Goal: Information Seeking & Learning: Check status

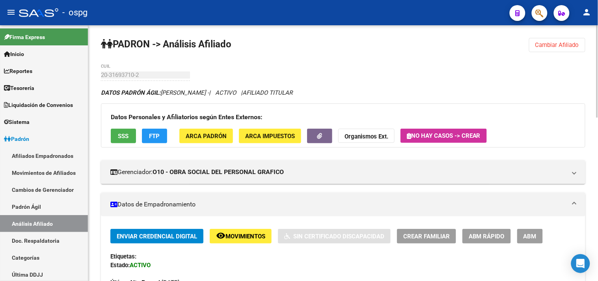
click at [498, 215] on mat-expansion-panel-header "Datos de Empadronamiento" at bounding box center [343, 204] width 485 height 24
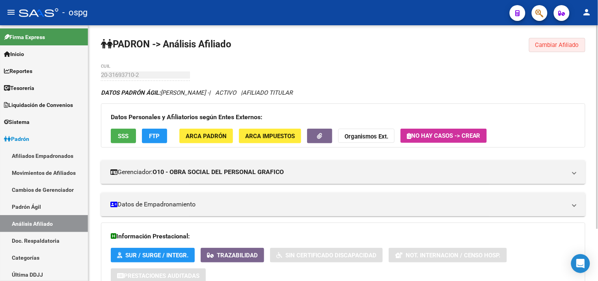
drag, startPoint x: 550, startPoint y: 48, endPoint x: 257, endPoint y: 60, distance: 293.2
click at [547, 44] on span "Cambiar Afiliado" at bounding box center [557, 44] width 44 height 7
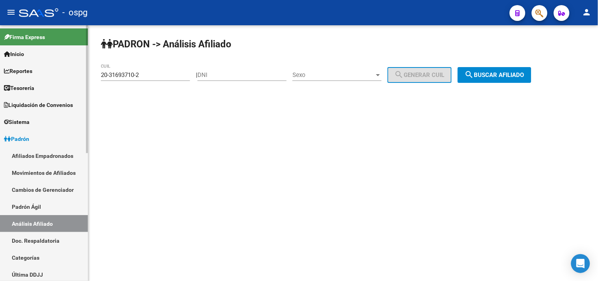
drag, startPoint x: 152, startPoint y: 74, endPoint x: 86, endPoint y: 68, distance: 66.5
click at [0, 70] on mat-sidenav-container "Firma Express Inicio Calendario SSS Instructivos Contacto OS Reportes Tablero d…" at bounding box center [299, 152] width 598 height 255
paste input "7-23563806-7"
click at [495, 73] on span "search Buscar afiliado" at bounding box center [495, 74] width 60 height 7
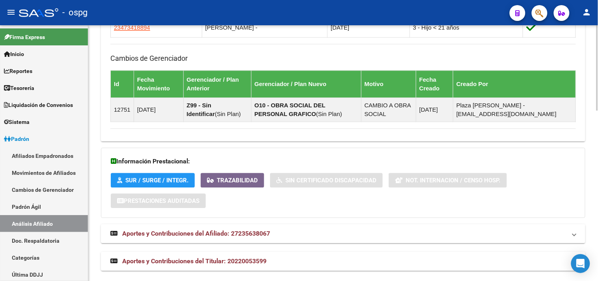
scroll to position [509, 0]
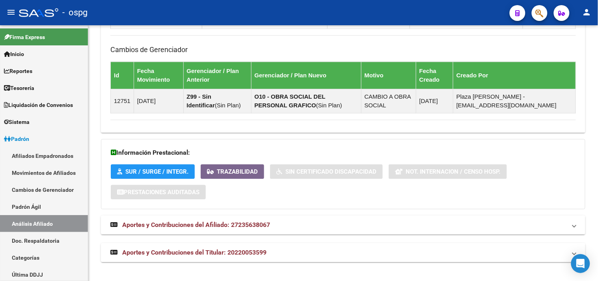
click at [321, 255] on mat-panel-title "Aportes y Contribuciones del Titular: 20220053599" at bounding box center [338, 252] width 456 height 9
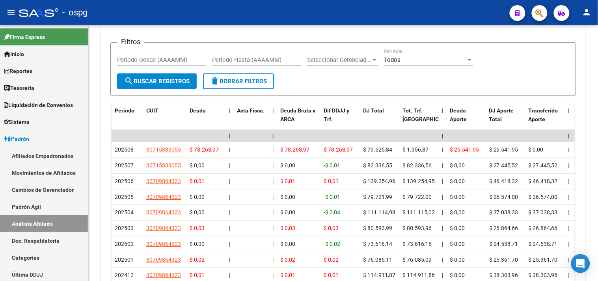
scroll to position [816, 0]
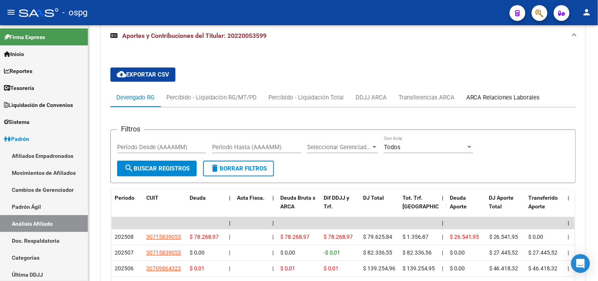
click at [478, 95] on div "ARCA Relaciones Laborales" at bounding box center [503, 97] width 74 height 9
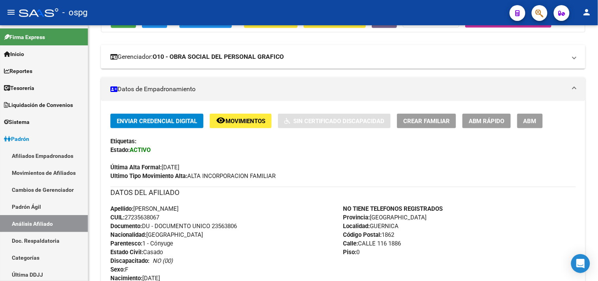
scroll to position [0, 0]
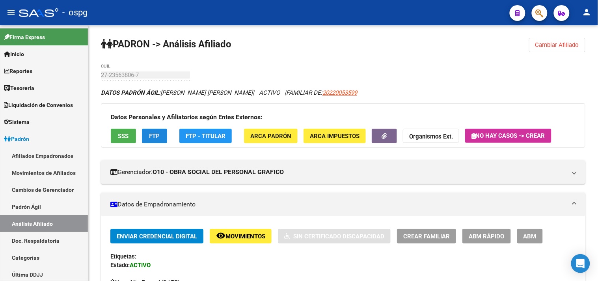
click at [152, 129] on button "FTP" at bounding box center [154, 136] width 25 height 15
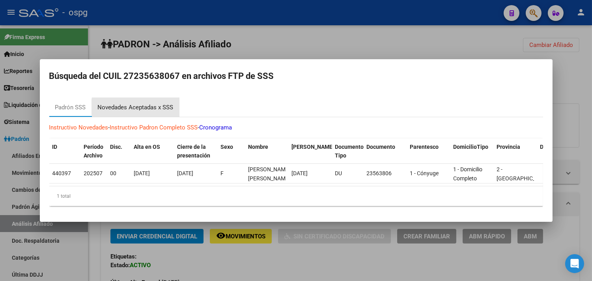
drag, startPoint x: 161, startPoint y: 104, endPoint x: 161, endPoint y: 119, distance: 15.8
click at [160, 104] on div "Novedades Aceptadas x SSS" at bounding box center [136, 107] width 76 height 9
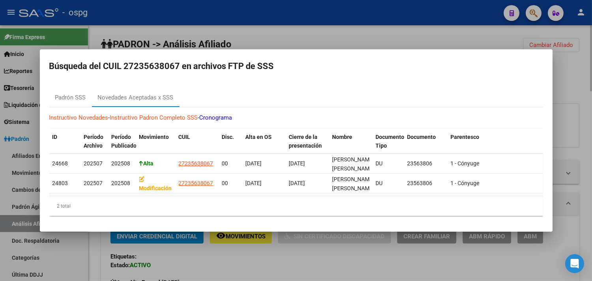
click at [221, 263] on div at bounding box center [296, 140] width 592 height 281
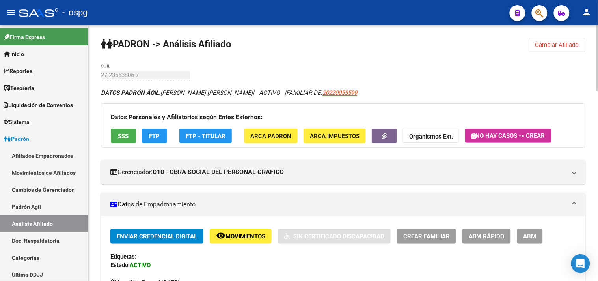
click at [221, 136] on span "FTP - Titular" at bounding box center [206, 135] width 40 height 7
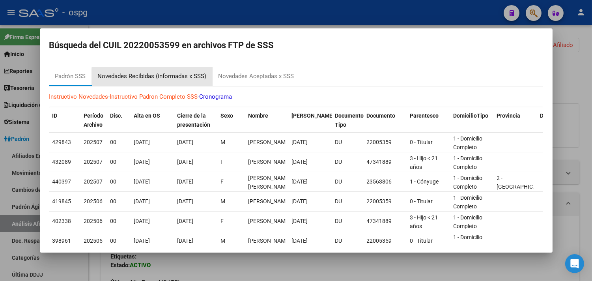
click at [168, 79] on div "Novedades Recibidas (informadas x SSS)" at bounding box center [152, 76] width 109 height 9
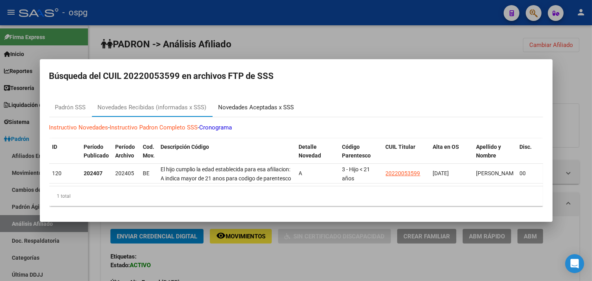
click at [242, 103] on div "Novedades Aceptadas x SSS" at bounding box center [256, 107] width 76 height 9
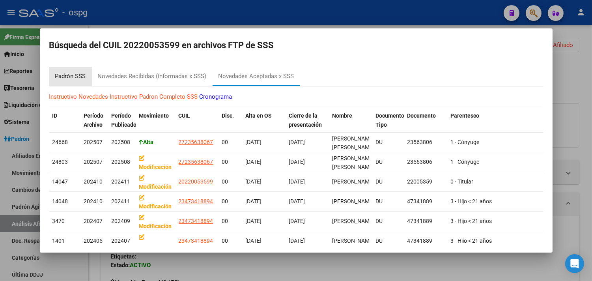
click at [71, 68] on div "Padrón SSS" at bounding box center [70, 76] width 43 height 19
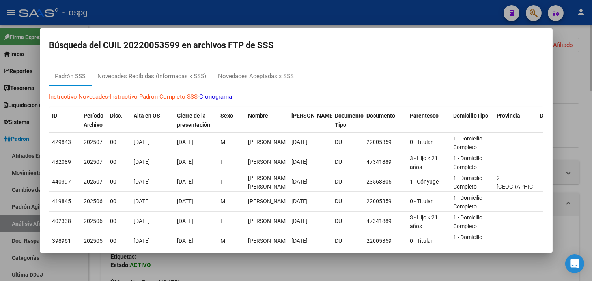
click at [226, 256] on div at bounding box center [296, 140] width 592 height 281
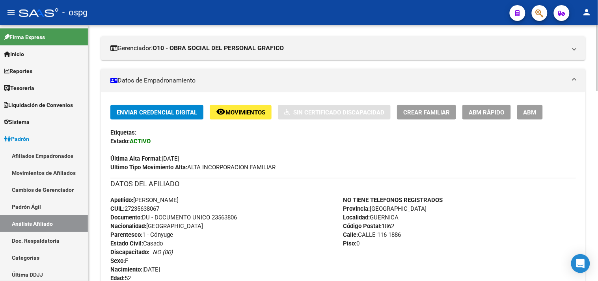
scroll to position [88, 0]
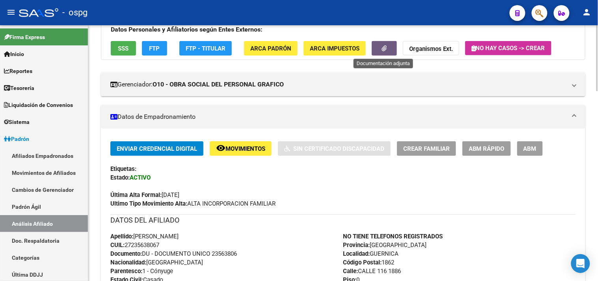
click at [384, 50] on icon "button" at bounding box center [384, 48] width 5 height 6
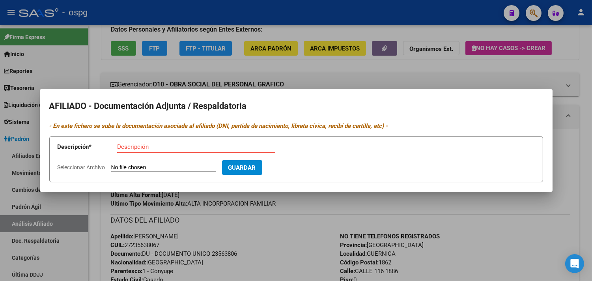
click at [470, 213] on div at bounding box center [296, 140] width 592 height 281
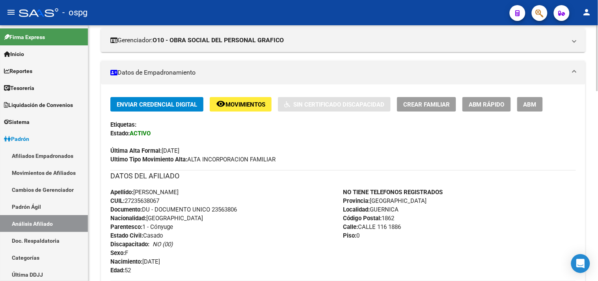
scroll to position [131, 0]
click at [259, 103] on span "Movimientos" at bounding box center [246, 104] width 40 height 7
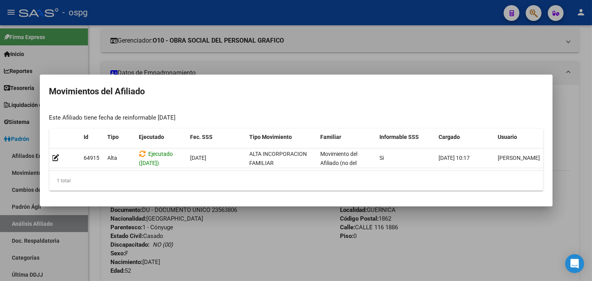
click at [274, 222] on div at bounding box center [296, 140] width 592 height 281
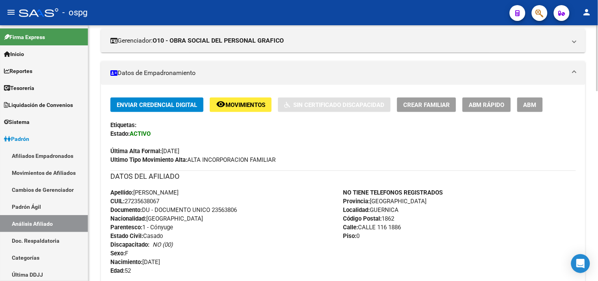
click at [501, 204] on div "NO TIENE TELEFONOS REGISTRADOS Provincia: [GEOGRAPHIC_DATA] Localidad: [GEOGRAP…" at bounding box center [459, 231] width 233 height 87
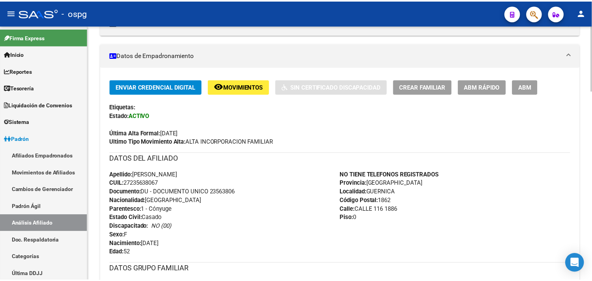
scroll to position [32, 0]
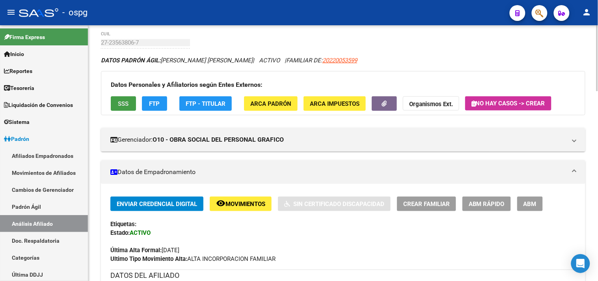
click at [125, 101] on span "SSS" at bounding box center [123, 103] width 11 height 7
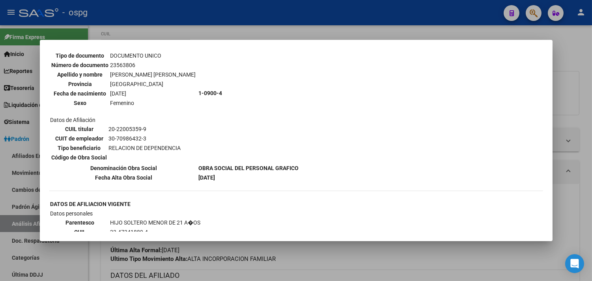
scroll to position [263, 0]
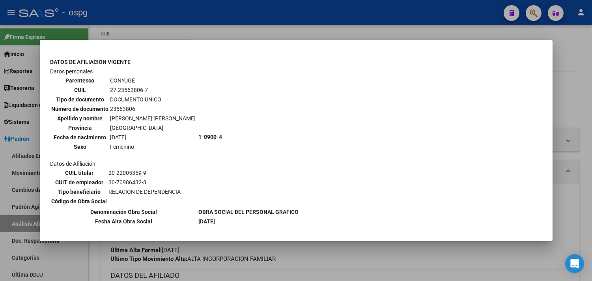
drag, startPoint x: 109, startPoint y: 80, endPoint x: 145, endPoint y: 78, distance: 36.0
click at [145, 86] on td "27-23563806-7" at bounding box center [153, 90] width 86 height 9
copy td "27-23563806-7"
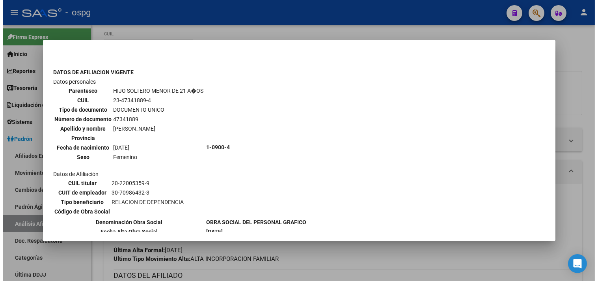
scroll to position [472, 0]
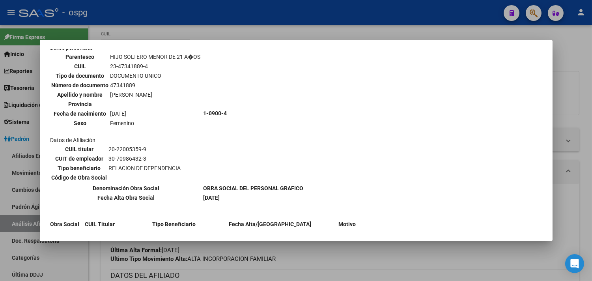
click at [321, 253] on div at bounding box center [296, 140] width 592 height 281
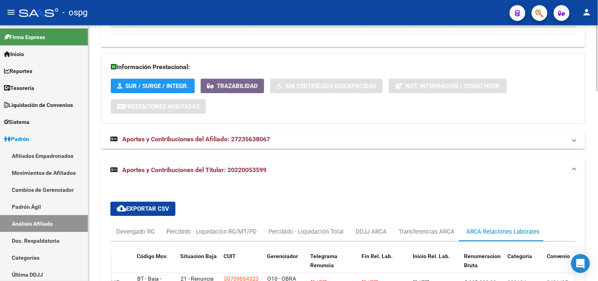
scroll to position [645, 0]
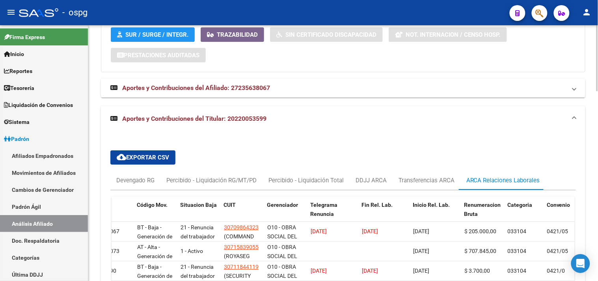
drag, startPoint x: 319, startPoint y: 151, endPoint x: 330, endPoint y: 123, distance: 29.8
click at [320, 148] on div "cloud_download Exportar CSV Devengado RG Percibido - Liquidación RG/MT/PD Perci…" at bounding box center [343, 236] width 466 height 185
click at [371, 179] on div "DDJJ ARCA" at bounding box center [371, 180] width 31 height 9
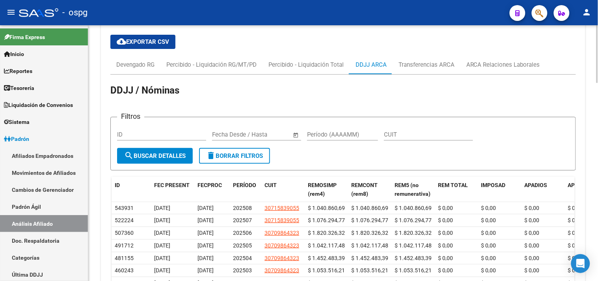
scroll to position [774, 0]
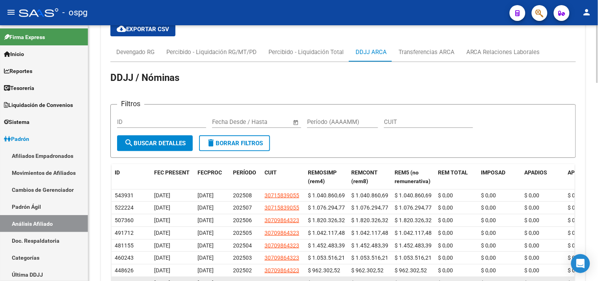
click at [390, 279] on datatable-body-cell "$ 994.576,61" at bounding box center [369, 283] width 43 height 12
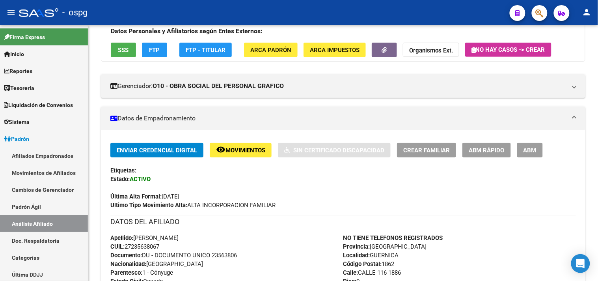
scroll to position [0, 0]
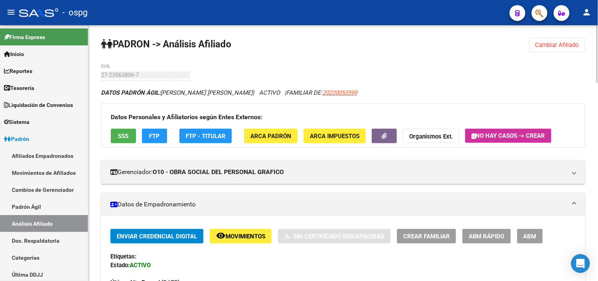
click at [535, 45] on button "Cambiar Afiliado" at bounding box center [557, 45] width 56 height 14
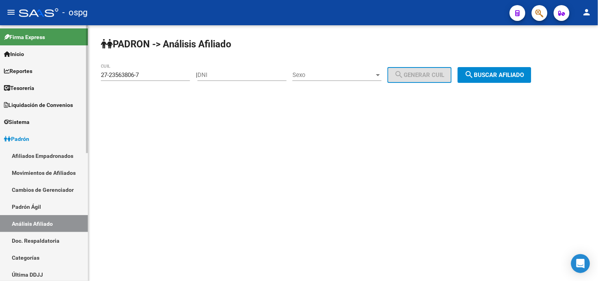
click at [0, 69] on mat-sidenav-container "Firma Express Inicio Calendario SSS Instructivos Contacto OS Reportes Tablero d…" at bounding box center [299, 152] width 598 height 255
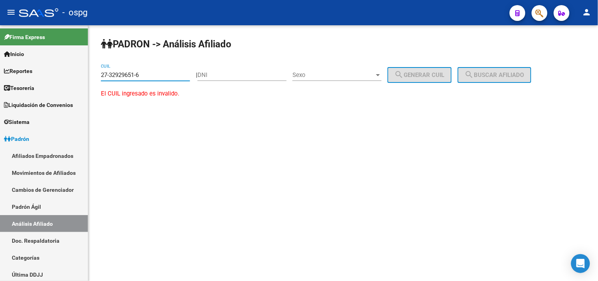
drag, startPoint x: 166, startPoint y: 77, endPoint x: 161, endPoint y: 77, distance: 5.5
click at [164, 77] on input "27-32929651-6" at bounding box center [145, 74] width 89 height 7
click at [161, 77] on input "27-32929651-6" at bounding box center [145, 74] width 89 height 7
click at [120, 74] on input "27-32929651-6" at bounding box center [145, 74] width 89 height 7
drag, startPoint x: 116, startPoint y: 73, endPoint x: 121, endPoint y: 74, distance: 5.5
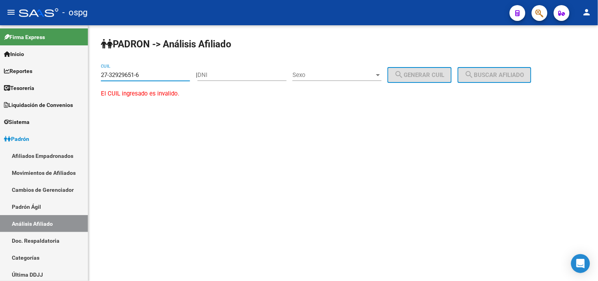
click at [121, 74] on input "27-32929651-6" at bounding box center [145, 74] width 89 height 7
click at [128, 74] on input "27-32292965-1" at bounding box center [145, 74] width 89 height 7
click at [139, 75] on input "27-32292651" at bounding box center [145, 74] width 89 height 7
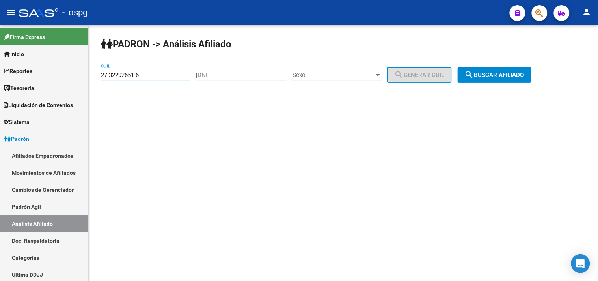
type input "27-32292651-6"
click at [500, 77] on span "search Buscar afiliado" at bounding box center [495, 74] width 60 height 7
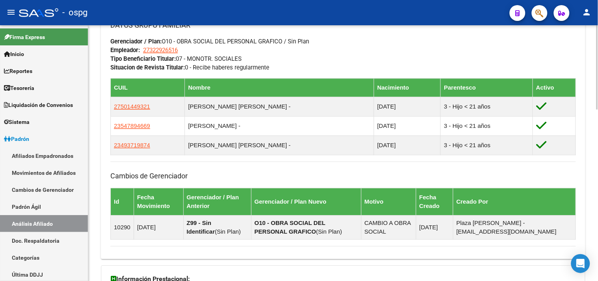
scroll to position [517, 0]
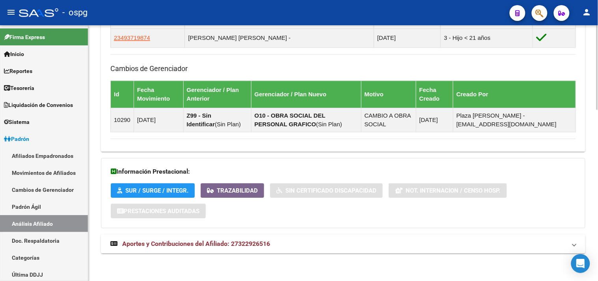
click at [303, 245] on mat-panel-title "Aportes y Contribuciones del Afiliado: 27322926516" at bounding box center [338, 243] width 456 height 9
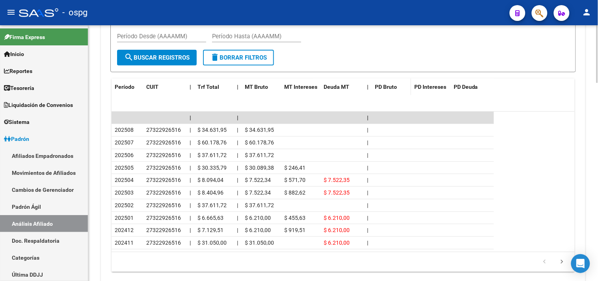
scroll to position [876, 0]
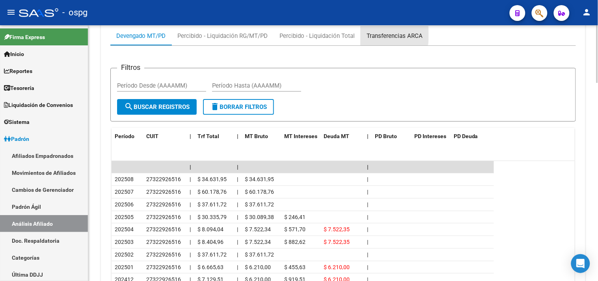
click at [381, 35] on div "Transferencias ARCA" at bounding box center [395, 36] width 56 height 9
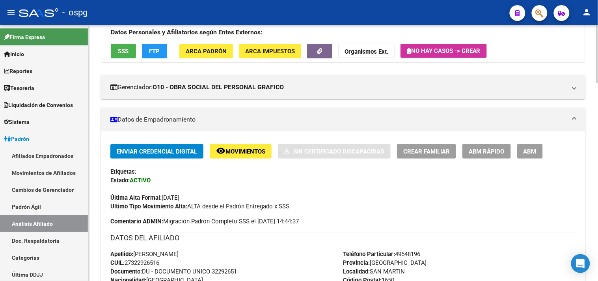
scroll to position [0, 0]
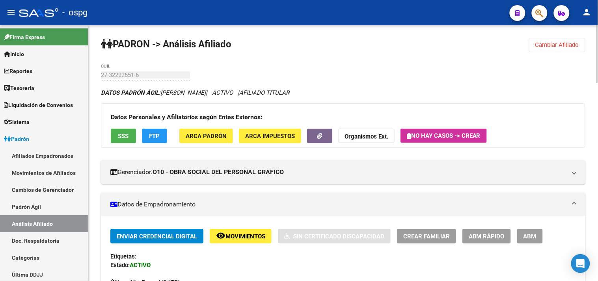
drag, startPoint x: 249, startPoint y: 255, endPoint x: 253, endPoint y: 253, distance: 4.6
click at [251, 255] on div "Etiquetas:" at bounding box center [343, 256] width 466 height 9
click at [26, 220] on link "Análisis Afiliado" at bounding box center [44, 223] width 88 height 17
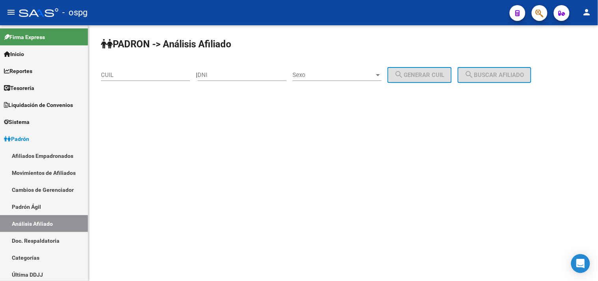
click at [167, 78] on input "CUIL" at bounding box center [145, 74] width 89 height 7
paste input "20-24624805-3"
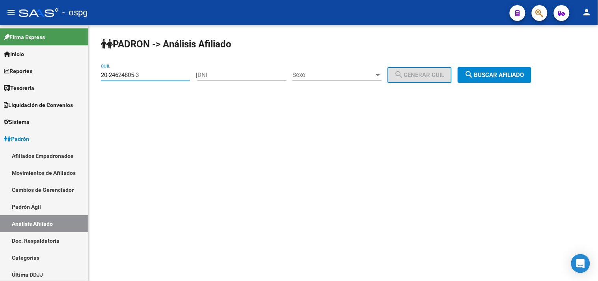
click at [523, 74] on span "search Buscar afiliado" at bounding box center [495, 74] width 60 height 7
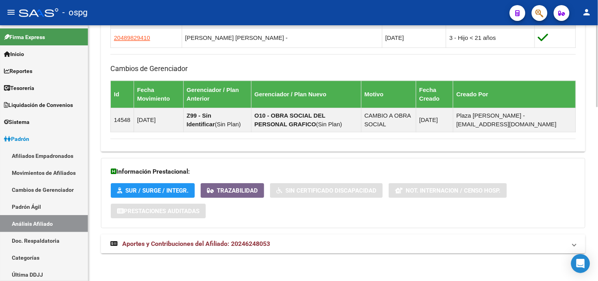
click at [306, 235] on mat-expansion-panel-header "Aportes y Contribuciones del Afiliado: 20246248053" at bounding box center [343, 243] width 485 height 19
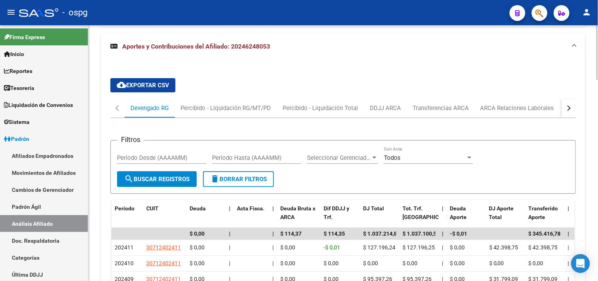
scroll to position [747, 0]
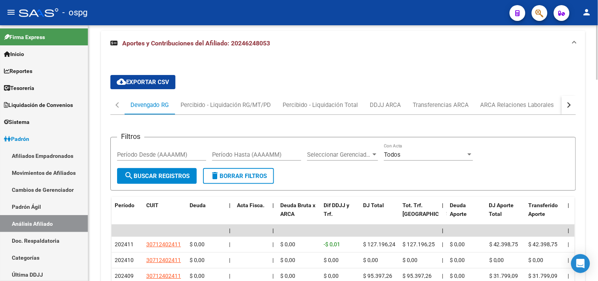
click at [518, 95] on div "cloud_download Exportar CSV Devengado RG Percibido - Liquidación RG/MT/PD Perci…" at bounding box center [343, 246] width 466 height 354
click at [546, 104] on div "ARCA Relaciones Laborales" at bounding box center [518, 105] width 74 height 9
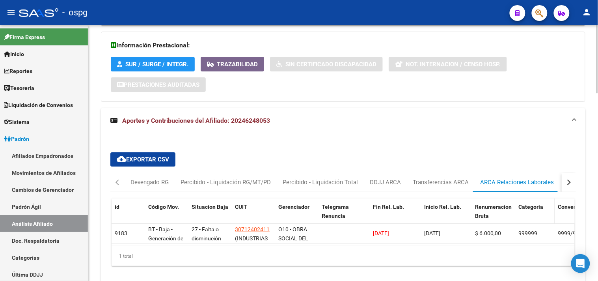
scroll to position [709, 0]
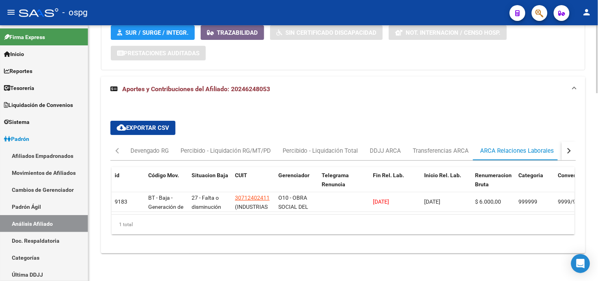
click at [546, 146] on div "ARCA Relaciones Laborales" at bounding box center [518, 150] width 74 height 9
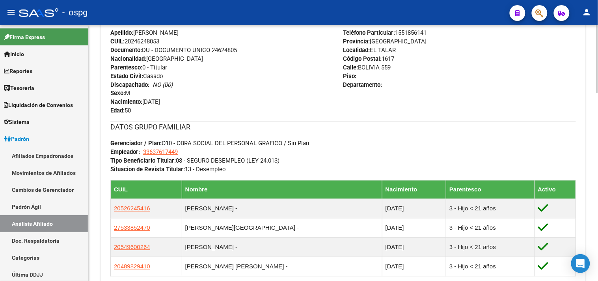
scroll to position [0, 0]
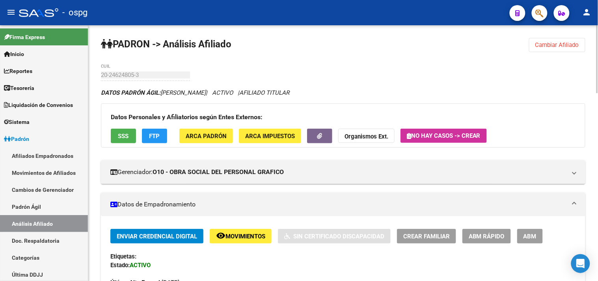
click at [155, 132] on span "FTP" at bounding box center [154, 135] width 11 height 7
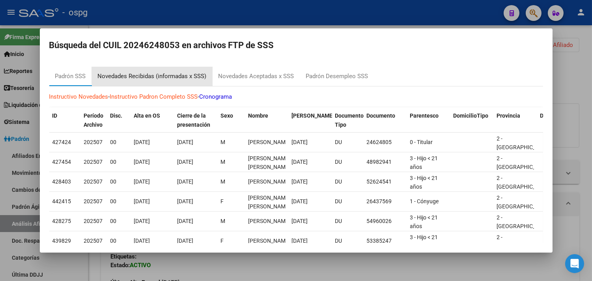
click at [188, 74] on div "Novedades Recibidas (informadas x SSS)" at bounding box center [152, 76] width 109 height 9
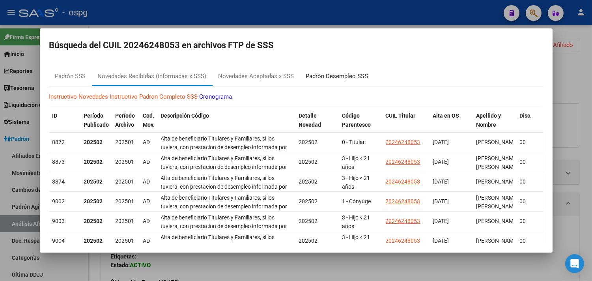
click at [321, 73] on div "Padrón Desempleo SSS" at bounding box center [337, 76] width 62 height 9
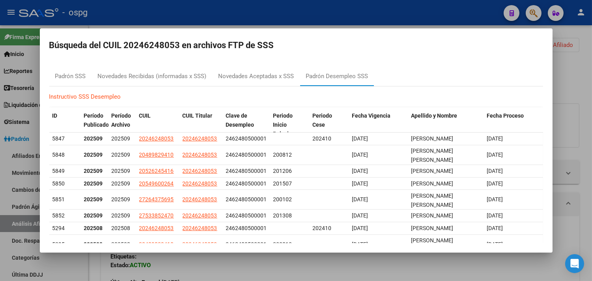
click at [299, 21] on div at bounding box center [296, 140] width 592 height 281
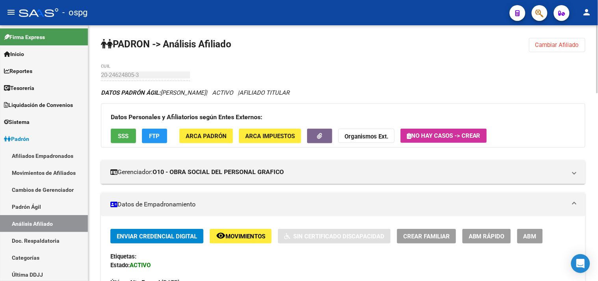
click at [557, 46] on span "Cambiar Afiliado" at bounding box center [557, 44] width 44 height 7
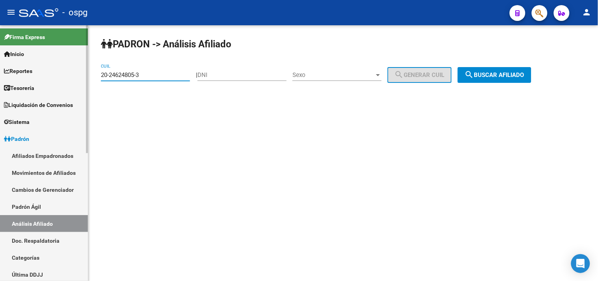
drag, startPoint x: 143, startPoint y: 74, endPoint x: 45, endPoint y: 68, distance: 97.9
click at [48, 69] on mat-sidenav-container "Firma Express Inicio Calendario SSS Instructivos Contacto OS Reportes Tablero d…" at bounding box center [299, 152] width 598 height 255
paste input "363988-4"
drag, startPoint x: 523, startPoint y: 75, endPoint x: 339, endPoint y: 54, distance: 185.0
click at [520, 74] on span "search Buscar afiliado" at bounding box center [495, 74] width 60 height 7
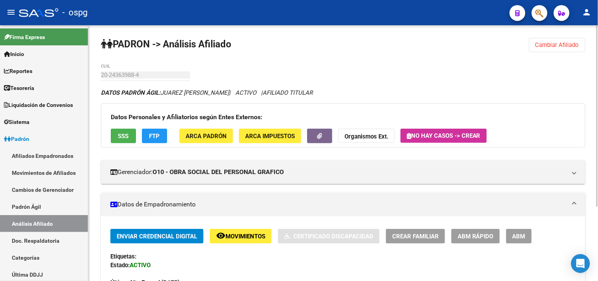
click at [152, 136] on span "FTP" at bounding box center [154, 135] width 11 height 7
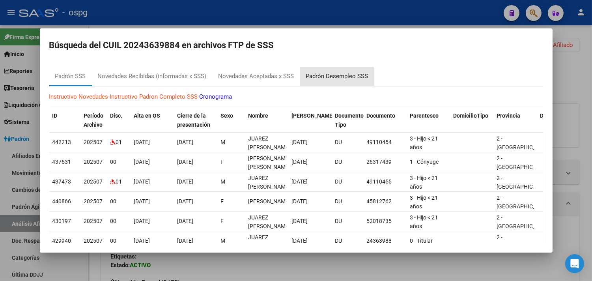
click at [330, 77] on div "Padrón Desempleo SSS" at bounding box center [337, 76] width 62 height 9
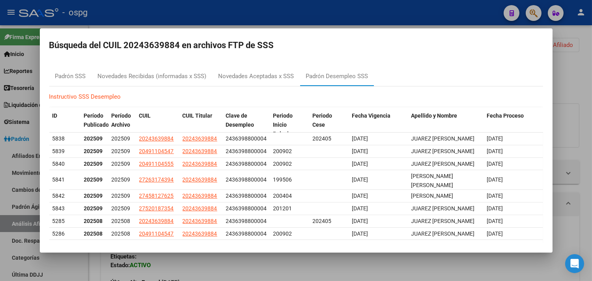
click at [274, 14] on div at bounding box center [296, 140] width 592 height 281
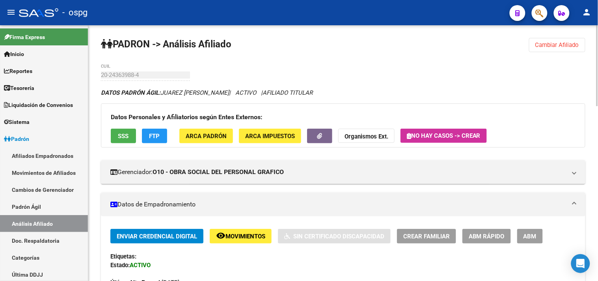
click at [552, 47] on span "Cambiar Afiliado" at bounding box center [557, 44] width 44 height 7
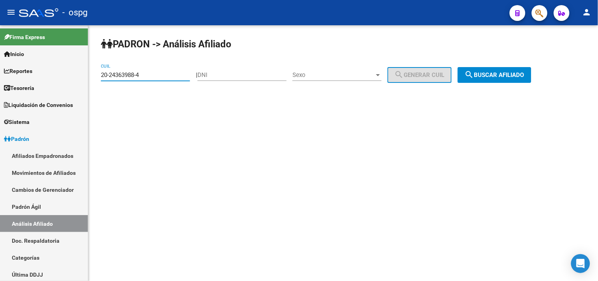
click at [104, 75] on input "20-24363988-4" at bounding box center [145, 74] width 89 height 7
drag, startPoint x: 128, startPoint y: 75, endPoint x: 166, endPoint y: 52, distance: 44.2
click at [166, 52] on div "PADRON -> Análisis Afiliado 20-24363988-4 CUIL | DNI Sexo Sexo search Generar C…" at bounding box center [343, 66] width 510 height 83
drag, startPoint x: 132, startPoint y: 80, endPoint x: 104, endPoint y: 79, distance: 27.6
click at [104, 79] on div "20-24363988-4 CUIL" at bounding box center [145, 72] width 89 height 17
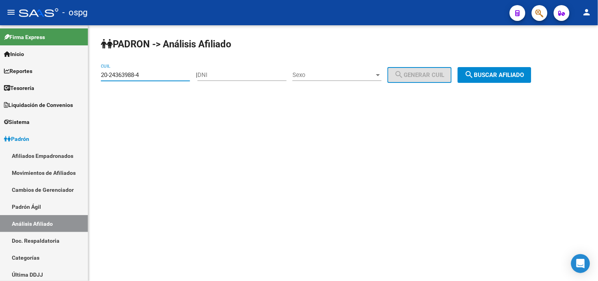
drag, startPoint x: 136, startPoint y: 77, endPoint x: 168, endPoint y: 50, distance: 41.1
click at [168, 50] on div "PADRON -> Análisis Afiliado 20-24363988-4 CUIL | DNI Sexo Sexo search Generar C…" at bounding box center [343, 66] width 510 height 83
click at [103, 75] on input "20-24363988-4" at bounding box center [145, 74] width 89 height 7
click at [151, 69] on div "20-24363988-4 CUIL" at bounding box center [145, 72] width 89 height 17
click at [148, 75] on input "20-24363988-4" at bounding box center [145, 74] width 89 height 7
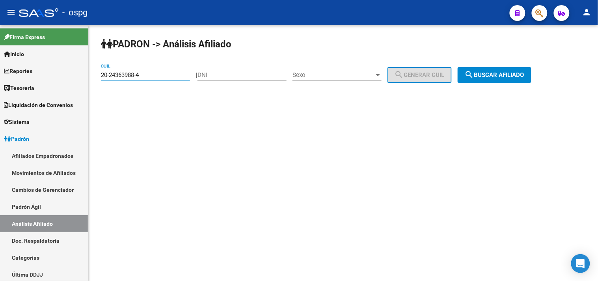
drag, startPoint x: 149, startPoint y: 74, endPoint x: 102, endPoint y: 74, distance: 46.9
click at [102, 74] on input "20-24363988-4" at bounding box center [145, 74] width 89 height 7
paste input "30766866-2"
click at [516, 76] on span "search Buscar afiliado" at bounding box center [495, 74] width 60 height 7
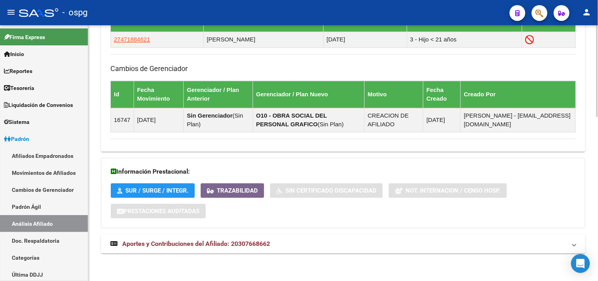
click at [359, 246] on mat-panel-title "Aportes y Contribuciones del Afiliado: 20307668662" at bounding box center [338, 243] width 456 height 9
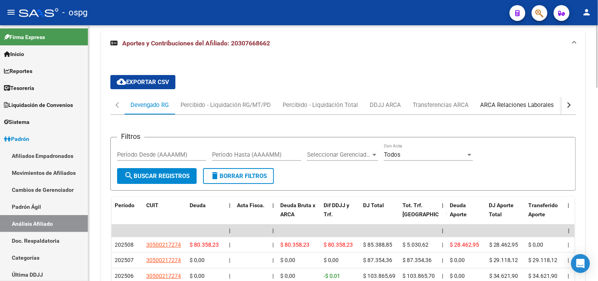
click at [505, 104] on div "ARCA Relaciones Laborales" at bounding box center [518, 105] width 74 height 9
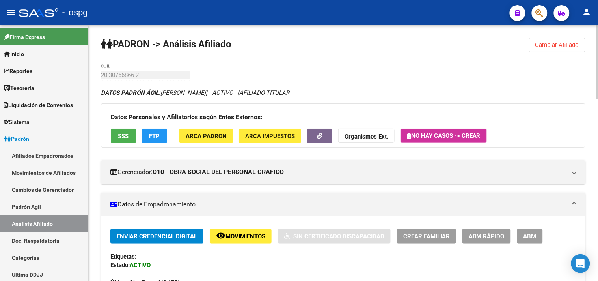
click at [541, 44] on span "Cambiar Afiliado" at bounding box center [557, 44] width 44 height 7
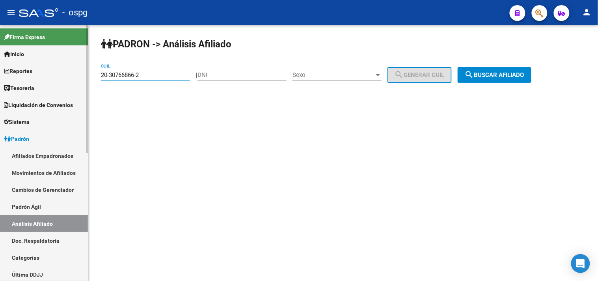
drag, startPoint x: 155, startPoint y: 75, endPoint x: 83, endPoint y: 74, distance: 72.6
click at [83, 74] on mat-sidenav-container "Firma Express Inicio Calendario SSS Instructivos Contacto OS Reportes Tablero d…" at bounding box center [299, 152] width 598 height 255
paste input "29158631-8"
drag, startPoint x: 503, startPoint y: 71, endPoint x: 491, endPoint y: 73, distance: 11.9
click at [503, 73] on span "search Buscar afiliado" at bounding box center [495, 74] width 60 height 7
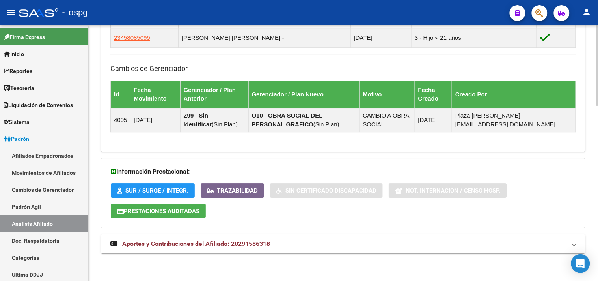
click at [336, 245] on mat-panel-title "Aportes y Contribuciones del Afiliado: 20291586318" at bounding box center [338, 243] width 456 height 9
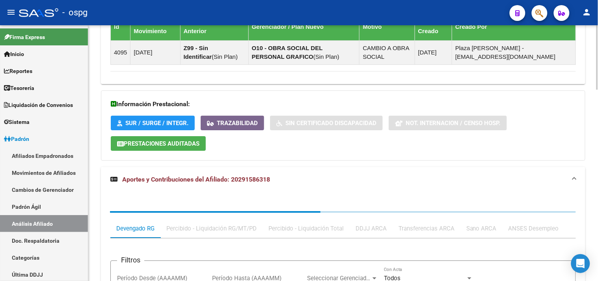
scroll to position [759, 0]
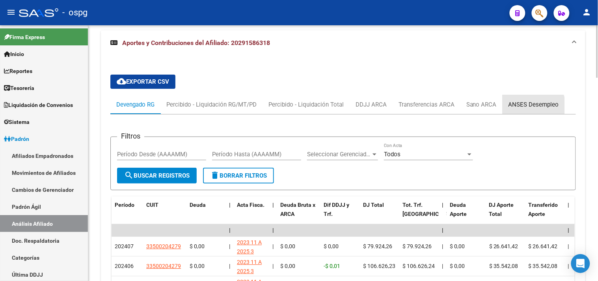
click at [526, 111] on div "ANSES Desempleo" at bounding box center [534, 104] width 62 height 19
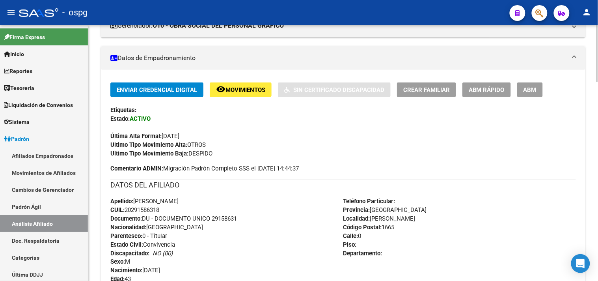
scroll to position [0, 0]
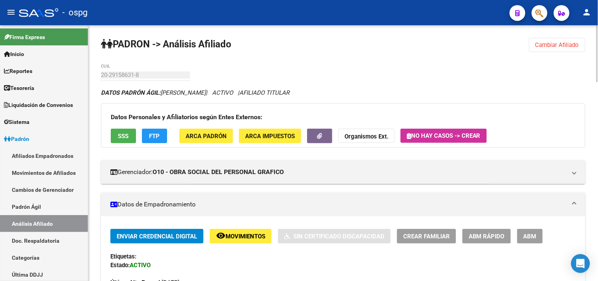
click at [160, 138] on span "FTP" at bounding box center [154, 135] width 11 height 7
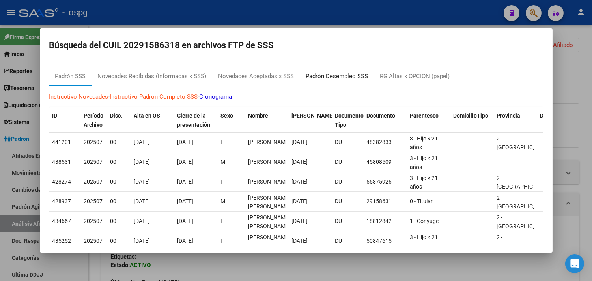
click at [338, 74] on div "Padrón Desempleo SSS" at bounding box center [337, 76] width 62 height 9
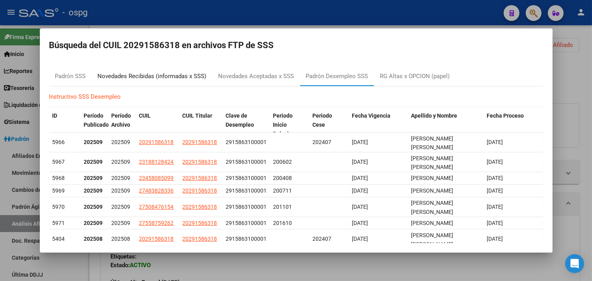
click at [138, 77] on div "Novedades Recibidas (informadas x SSS)" at bounding box center [152, 76] width 109 height 9
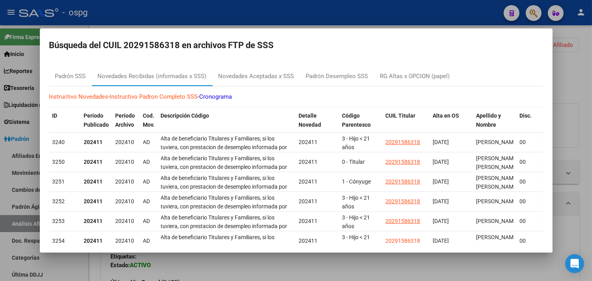
click at [246, 7] on div at bounding box center [296, 140] width 592 height 281
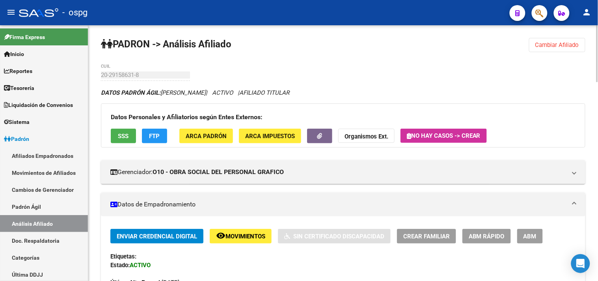
click at [544, 48] on span "Cambiar Afiliado" at bounding box center [557, 44] width 44 height 7
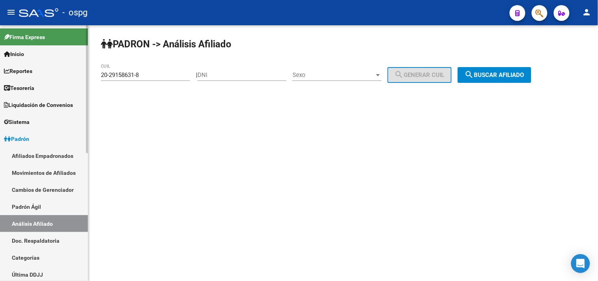
drag, startPoint x: 147, startPoint y: 76, endPoint x: 3, endPoint y: 73, distance: 144.0
click at [3, 74] on mat-sidenav-container "Firma Express Inicio Calendario SSS Instructivos Contacto OS Reportes Tablero d…" at bounding box center [299, 152] width 598 height 255
paste input "7-29004638-1"
drag, startPoint x: 500, startPoint y: 69, endPoint x: 489, endPoint y: 74, distance: 12.0
click at [499, 71] on button "search Buscar afiliado" at bounding box center [495, 75] width 74 height 16
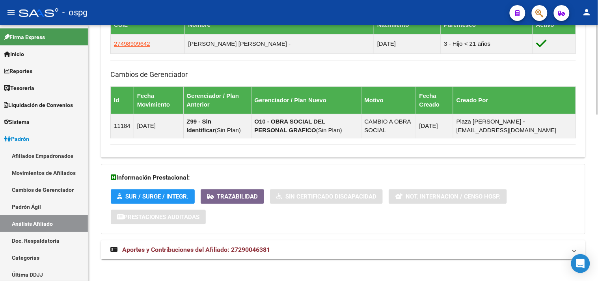
click at [283, 249] on mat-panel-title "Aportes y Contribuciones del Afiliado: 27290046381" at bounding box center [338, 249] width 456 height 9
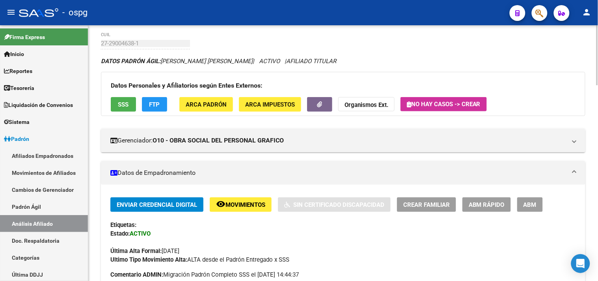
scroll to position [28, 0]
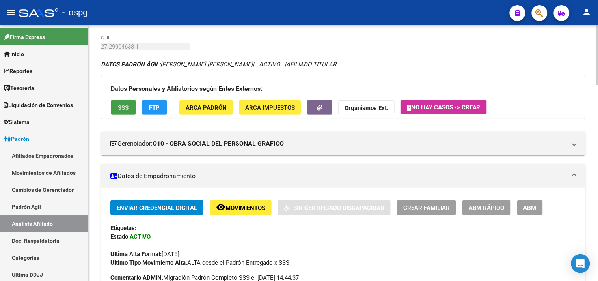
click at [125, 105] on span "SSS" at bounding box center [123, 107] width 11 height 7
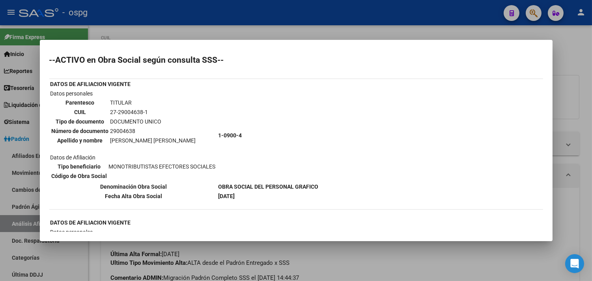
click at [289, 255] on div at bounding box center [296, 140] width 592 height 281
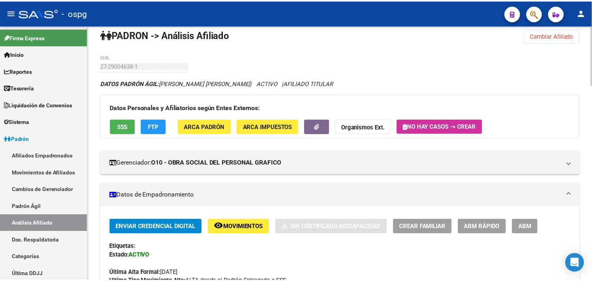
scroll to position [0, 0]
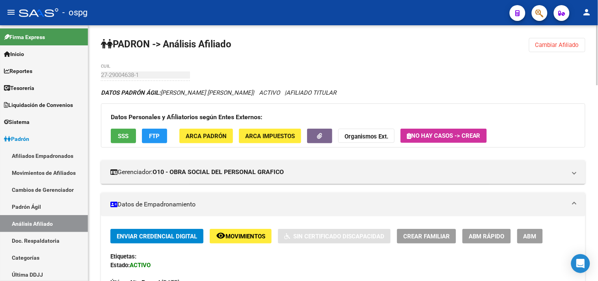
click at [561, 44] on span "Cambiar Afiliado" at bounding box center [557, 44] width 44 height 7
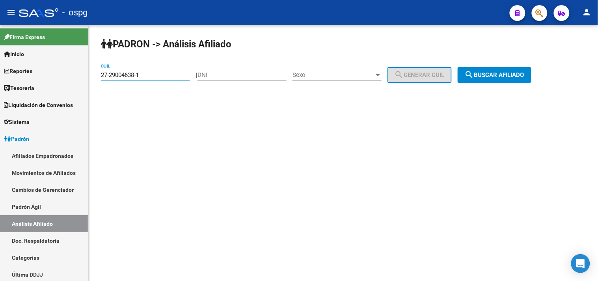
drag, startPoint x: 159, startPoint y: 76, endPoint x: 93, endPoint y: 69, distance: 66.1
click at [93, 69] on div "PADRON -> Análisis Afiliado 27-29004638-1 CUIL | DNI Sexo Sexo search Generar C…" at bounding box center [343, 66] width 510 height 83
paste input "36073141-9"
type input "27-36073141-9"
click at [502, 77] on span "search Buscar afiliado" at bounding box center [495, 74] width 60 height 7
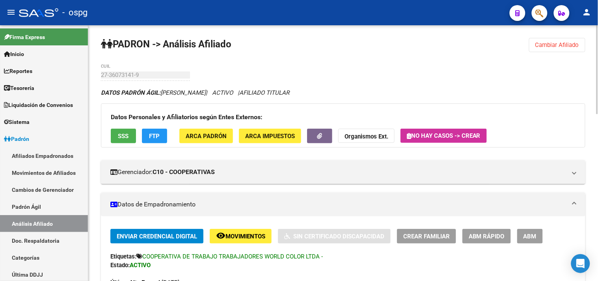
click at [128, 134] on span "SSS" at bounding box center [123, 135] width 11 height 7
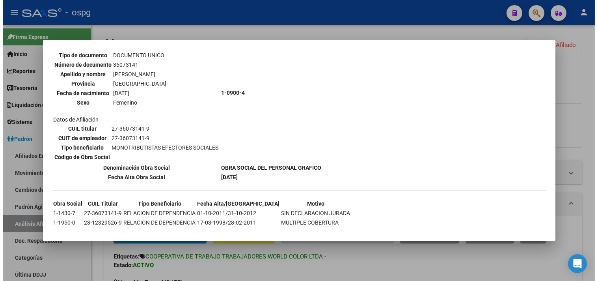
scroll to position [70, 0]
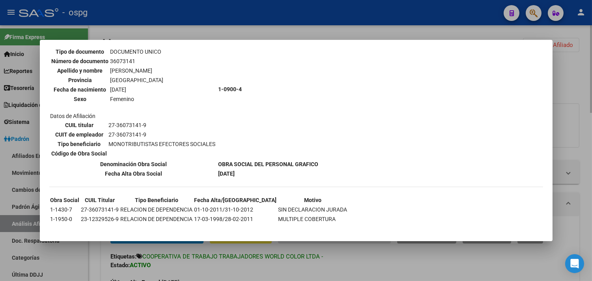
click at [229, 270] on div at bounding box center [296, 140] width 592 height 281
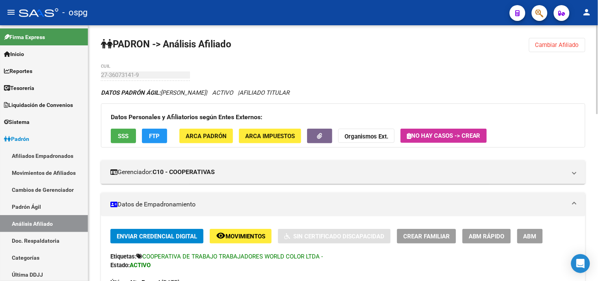
click at [152, 139] on span "FTP" at bounding box center [154, 135] width 11 height 7
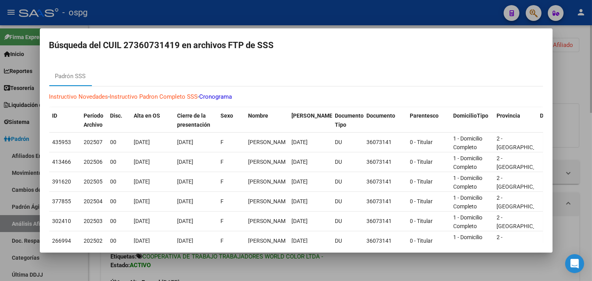
click at [265, 269] on div at bounding box center [296, 140] width 592 height 281
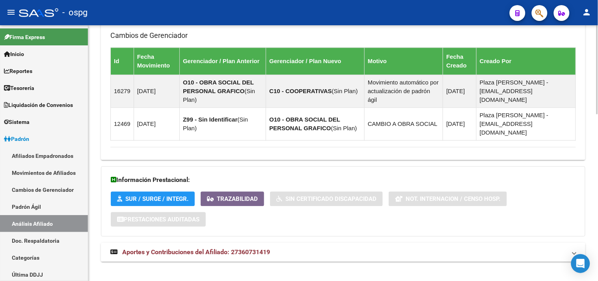
drag, startPoint x: 265, startPoint y: 241, endPoint x: 305, endPoint y: 246, distance: 40.1
click at [266, 248] on span "Aportes y Contribuciones del Afiliado: 27360731419" at bounding box center [196, 251] width 148 height 7
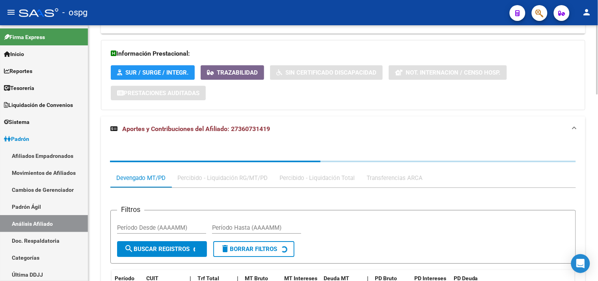
scroll to position [688, 0]
